Goal: Contribute content

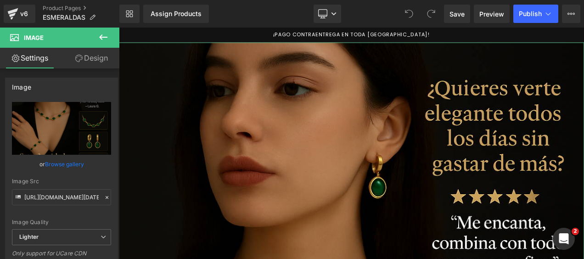
click at [89, 55] on link "Design" at bounding box center [92, 58] width 60 height 21
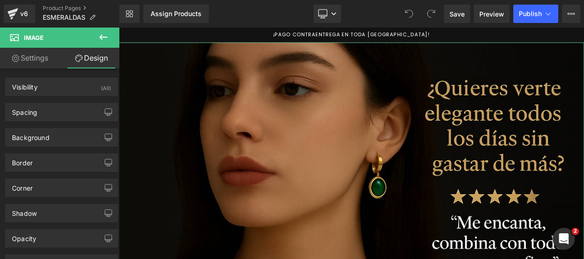
click at [40, 57] on link "Settings" at bounding box center [30, 58] width 60 height 21
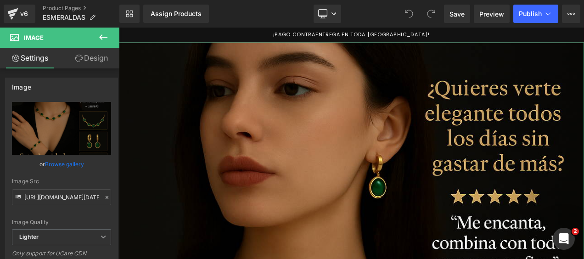
click at [92, 57] on link "Design" at bounding box center [92, 58] width 60 height 21
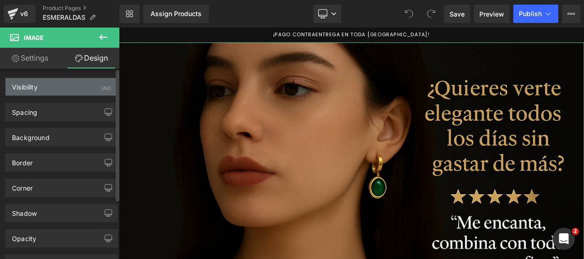
click at [62, 90] on div "Visibility (All)" at bounding box center [62, 86] width 112 height 17
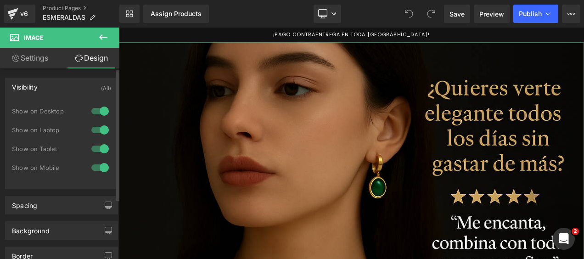
click at [62, 90] on div "Visibility (All)" at bounding box center [62, 86] width 112 height 17
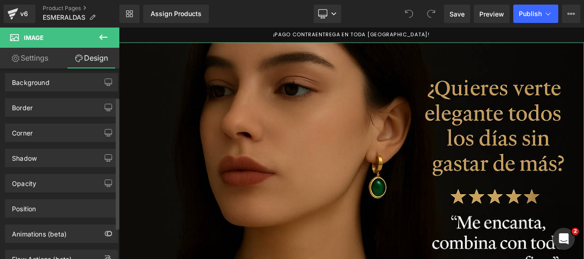
scroll to position [41, 0]
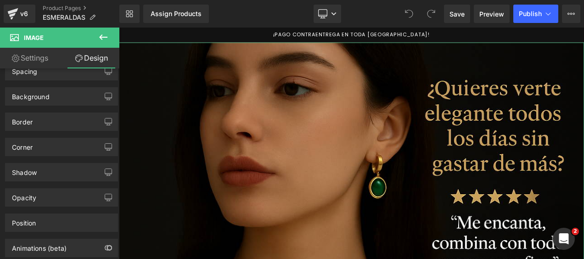
click at [36, 60] on link "Settings" at bounding box center [30, 58] width 60 height 21
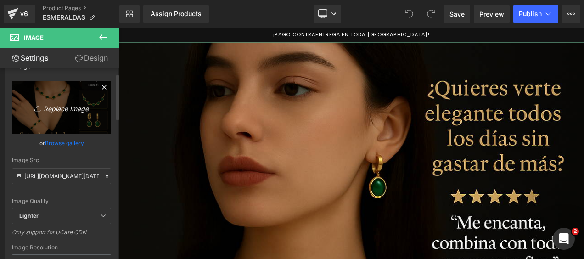
scroll to position [21, 0]
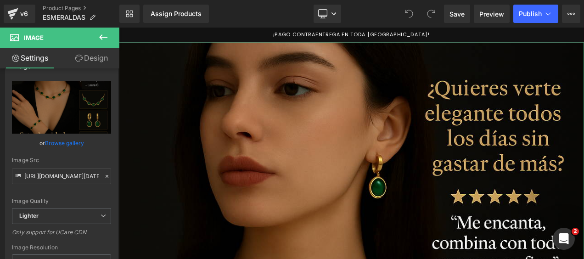
click at [86, 56] on link "Design" at bounding box center [92, 58] width 60 height 21
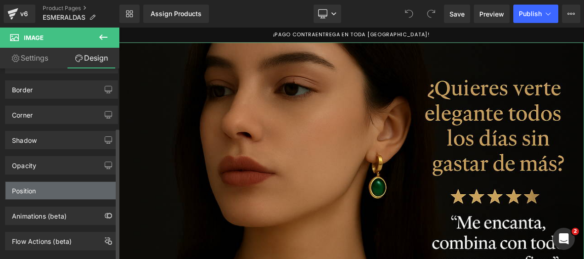
scroll to position [87, 0]
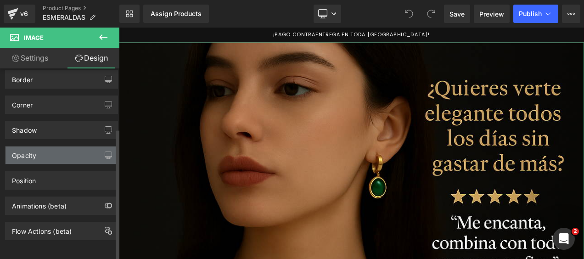
click at [78, 151] on div "Opacity" at bounding box center [62, 154] width 112 height 17
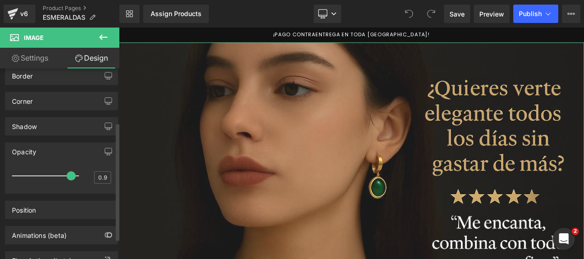
drag, startPoint x: 74, startPoint y: 173, endPoint x: 68, endPoint y: 177, distance: 7.2
click at [68, 177] on span at bounding box center [71, 175] width 9 height 9
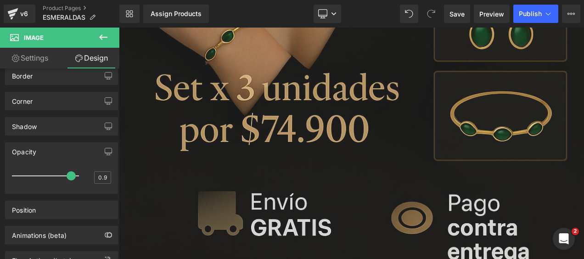
scroll to position [505, 0]
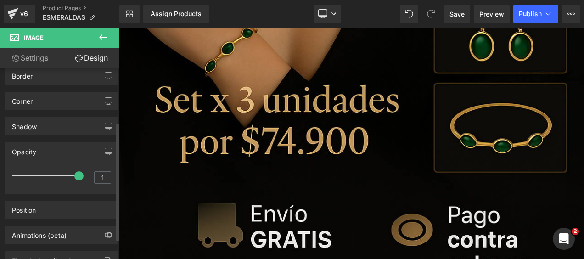
drag, startPoint x: 71, startPoint y: 173, endPoint x: 84, endPoint y: 172, distance: 12.9
click at [84, 172] on div "1" at bounding box center [61, 179] width 99 height 24
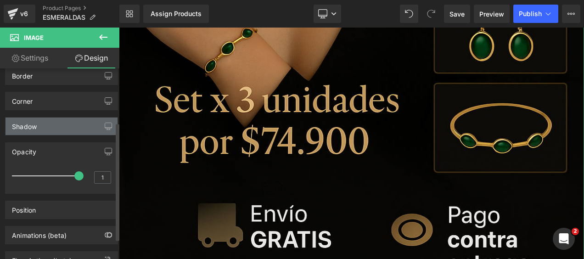
click at [82, 123] on div "Shadow" at bounding box center [62, 126] width 112 height 17
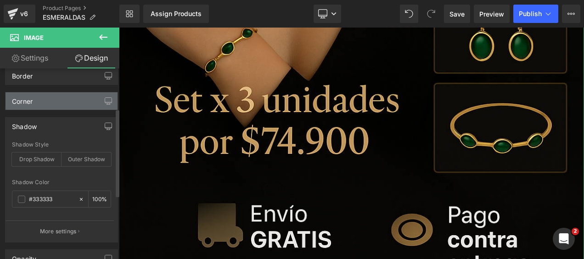
click at [58, 104] on div "Corner" at bounding box center [62, 100] width 112 height 17
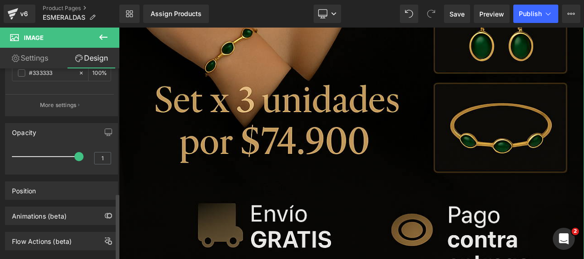
scroll to position [357, 0]
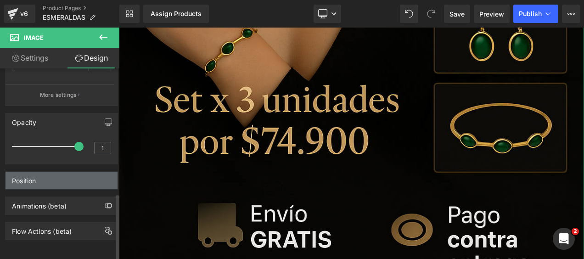
click at [71, 172] on div "Position" at bounding box center [62, 180] width 112 height 17
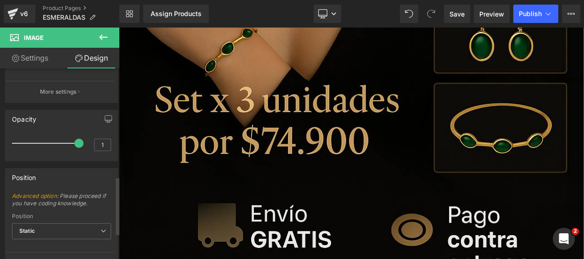
click at [71, 172] on div "Position" at bounding box center [62, 176] width 112 height 17
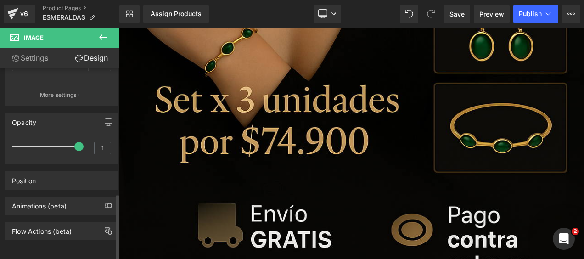
type input "0.9"
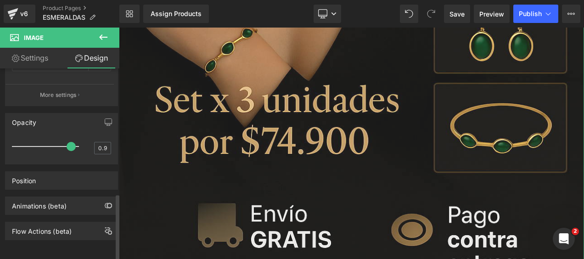
click at [71, 143] on span at bounding box center [71, 146] width 9 height 9
click at [460, 13] on span "Save" at bounding box center [456, 14] width 15 height 10
click at [192, 15] on div "Assign Products" at bounding box center [176, 13] width 51 height 7
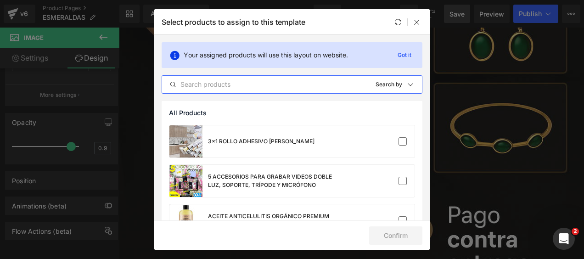
click at [239, 81] on input "text" at bounding box center [265, 84] width 206 height 11
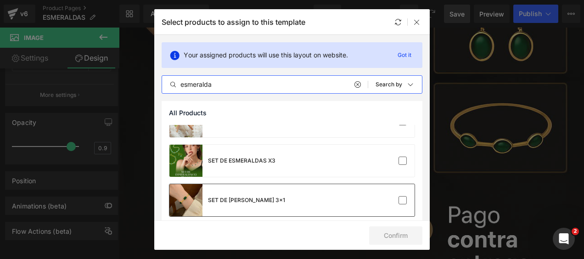
scroll to position [46, 0]
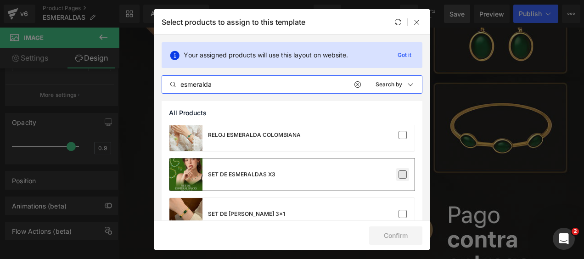
type input "esmeralda"
click at [398, 174] on label at bounding box center [402, 174] width 8 height 8
click at [403, 174] on input "checkbox" at bounding box center [403, 174] width 0 height 0
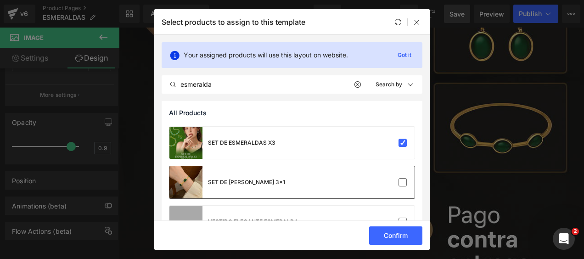
scroll to position [92, 0]
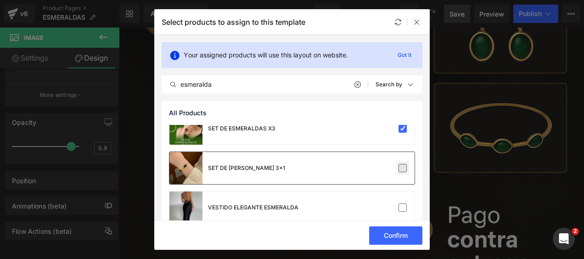
click at [399, 167] on label at bounding box center [402, 168] width 8 height 8
click at [403, 168] on input "checkbox" at bounding box center [403, 168] width 0 height 0
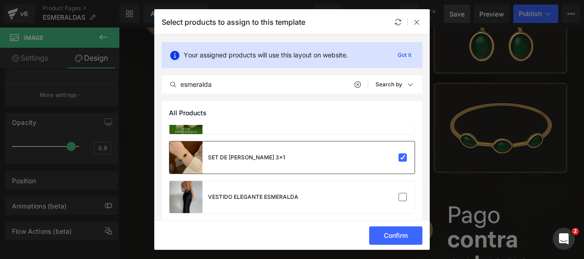
scroll to position [108, 0]
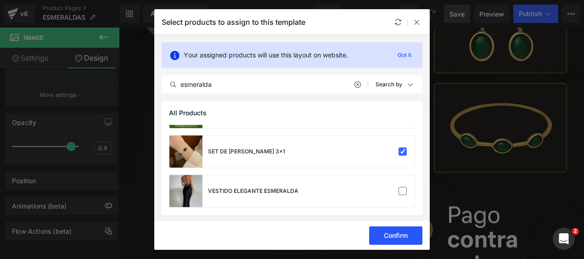
click at [400, 234] on button "Confirm" at bounding box center [395, 235] width 53 height 18
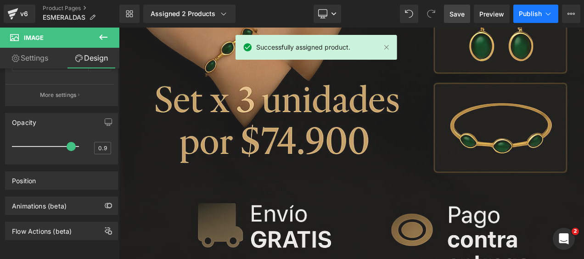
click at [539, 9] on button "Publish" at bounding box center [535, 14] width 45 height 18
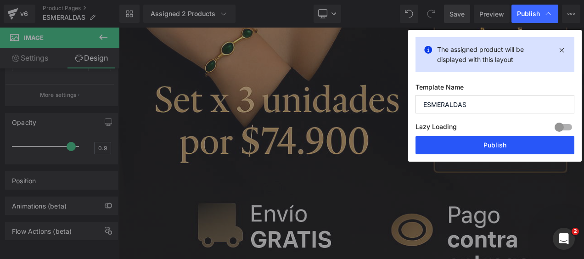
click at [461, 144] on button "Publish" at bounding box center [494, 145] width 159 height 18
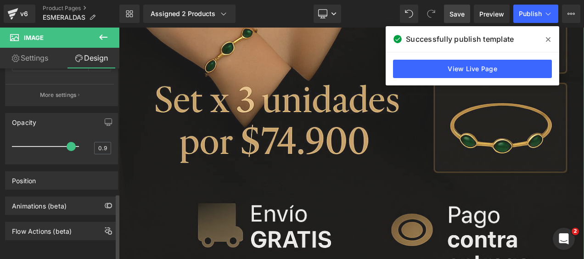
type input "1"
click at [73, 142] on div at bounding box center [48, 146] width 62 height 18
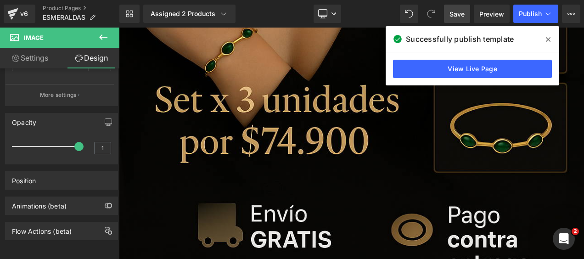
click at [454, 12] on span "Save" at bounding box center [456, 14] width 15 height 10
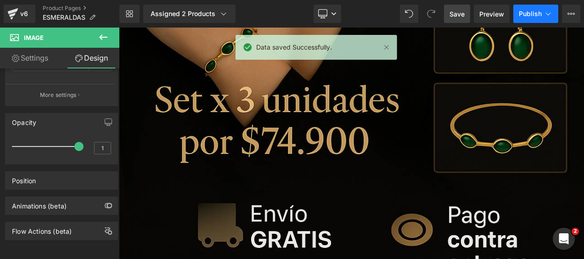
click at [537, 15] on span "Publish" at bounding box center [530, 13] width 23 height 7
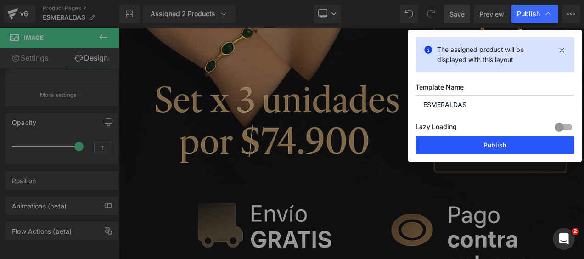
click at [452, 151] on button "Publish" at bounding box center [494, 145] width 159 height 18
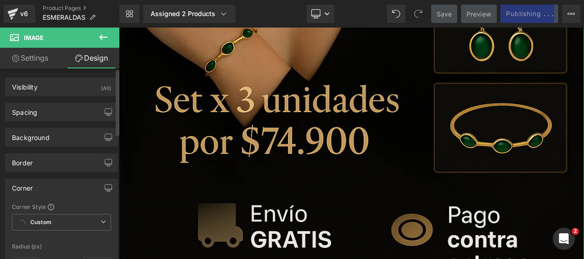
scroll to position [0, 0]
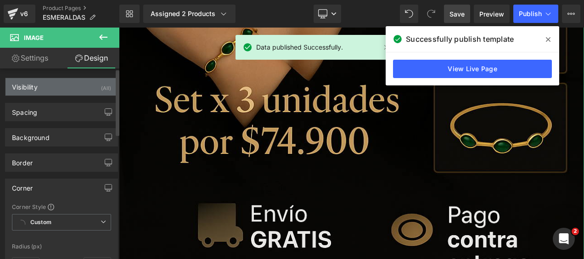
click at [66, 84] on div "Visibility (All)" at bounding box center [62, 86] width 112 height 17
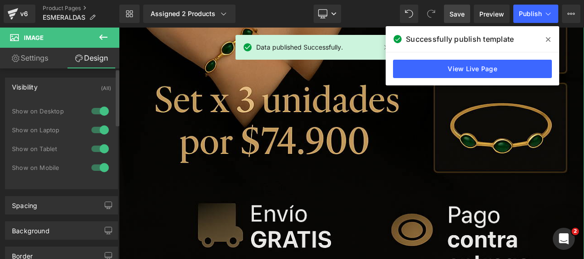
click at [66, 84] on div "Visibility (All)" at bounding box center [62, 86] width 112 height 17
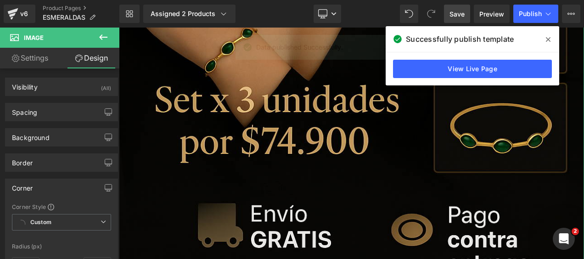
click at [41, 58] on link "Settings" at bounding box center [30, 58] width 60 height 21
